Goal: Task Accomplishment & Management: Manage account settings

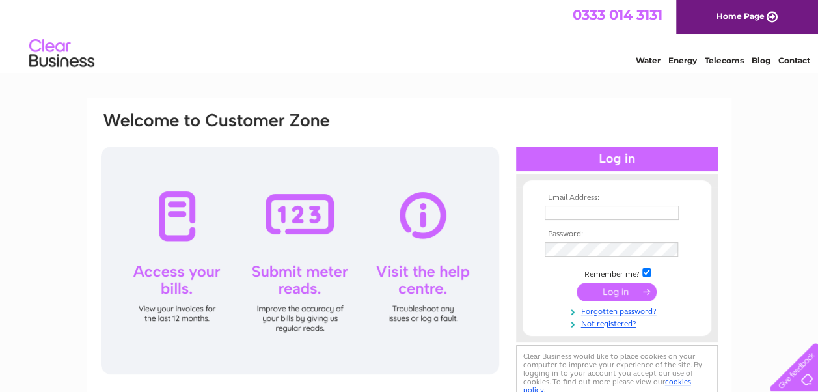
type input "[EMAIL_ADDRESS][DOMAIN_NAME]"
click at [624, 290] on input "submit" at bounding box center [617, 291] width 80 height 18
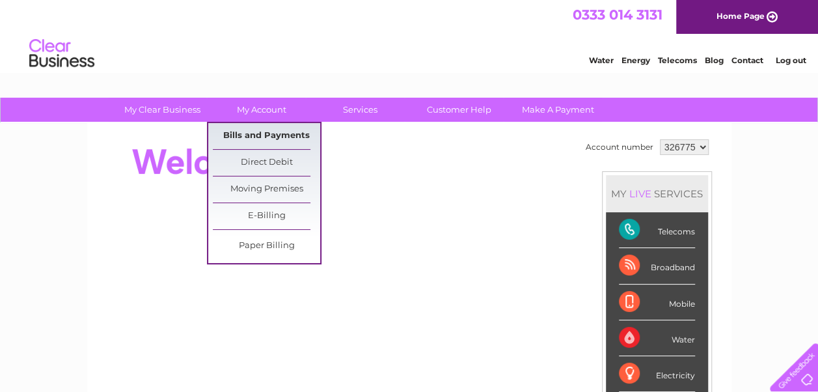
click at [262, 134] on link "Bills and Payments" at bounding box center [266, 136] width 107 height 26
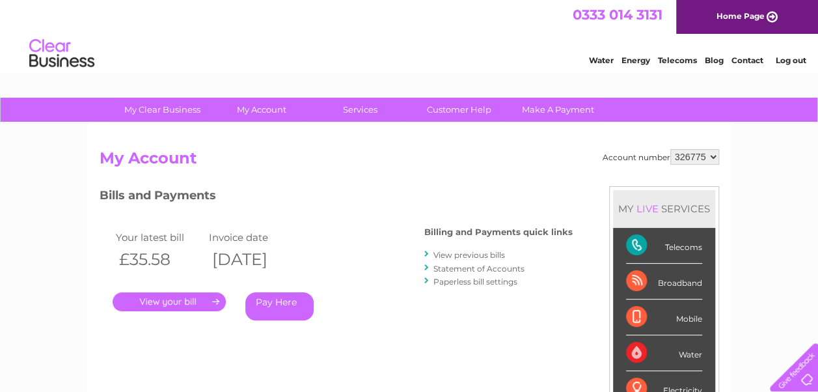
click at [163, 303] on link "." at bounding box center [169, 301] width 113 height 19
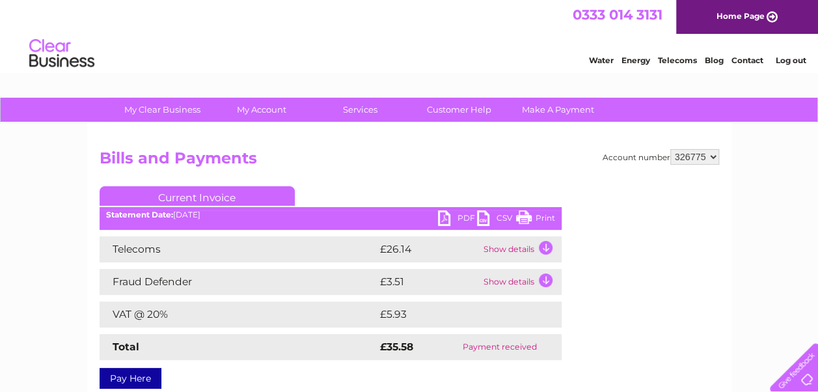
click at [547, 253] on td "Show details" at bounding box center [520, 249] width 81 height 26
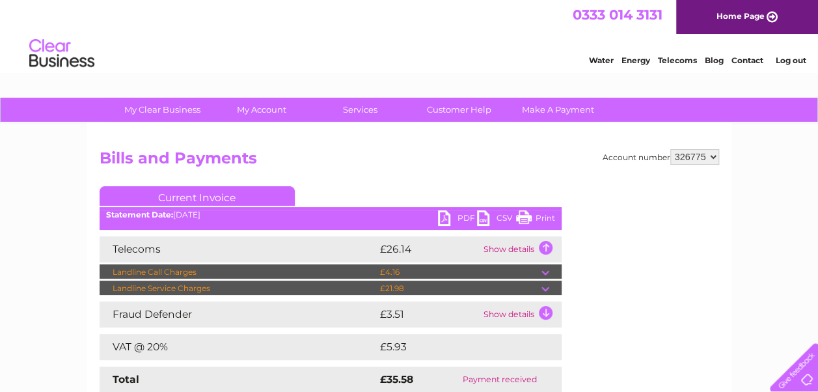
click at [544, 314] on td "Show details" at bounding box center [520, 314] width 81 height 26
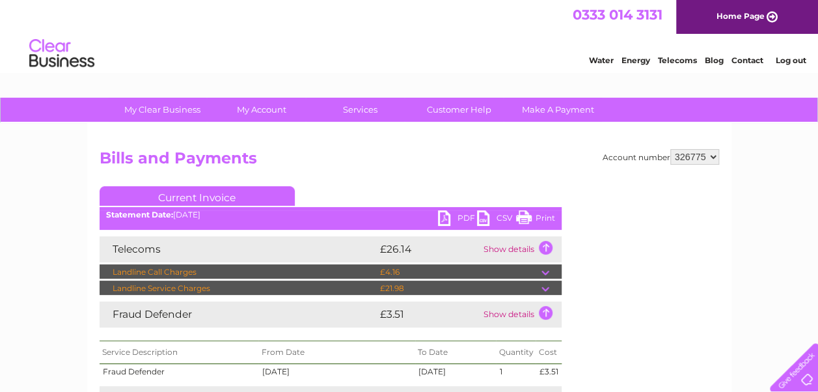
click at [525, 218] on link "Print" at bounding box center [535, 219] width 39 height 19
